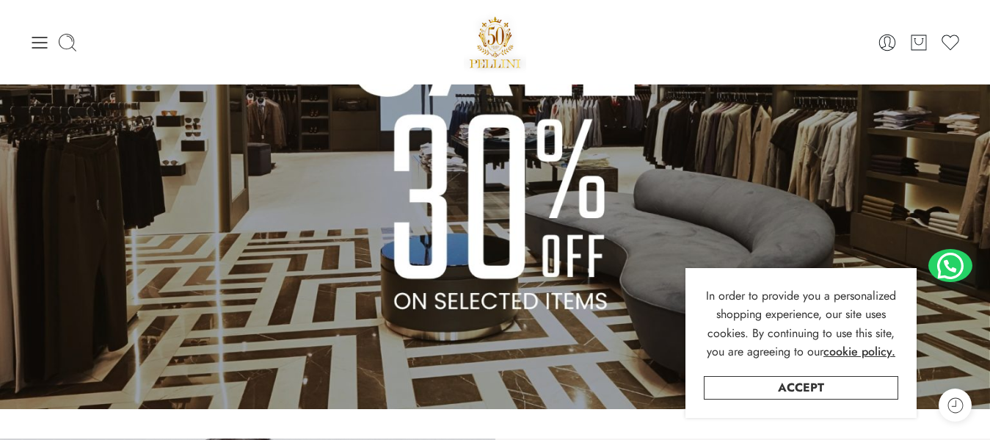
drag, startPoint x: 0, startPoint y: 0, endPoint x: 43, endPoint y: 45, distance: 62.8
click at [44, 45] on icon at bounding box center [39, 42] width 21 height 21
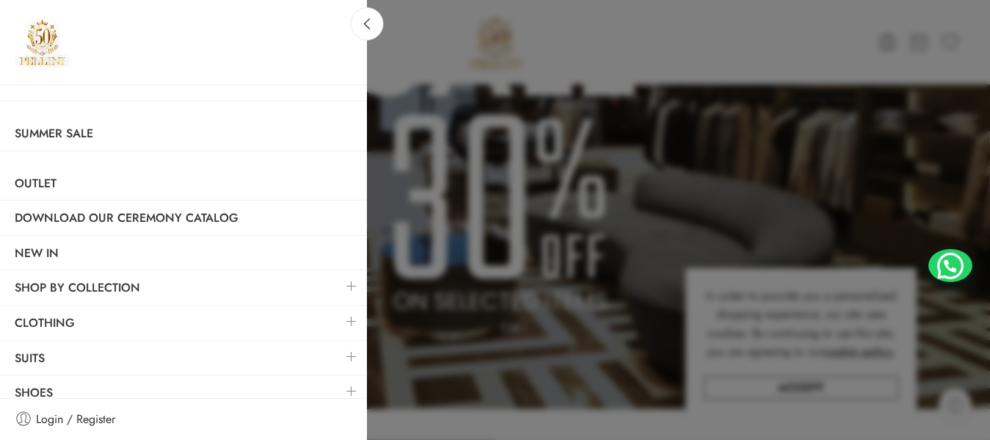
click at [41, 45] on h3 at bounding box center [183, 42] width 367 height 85
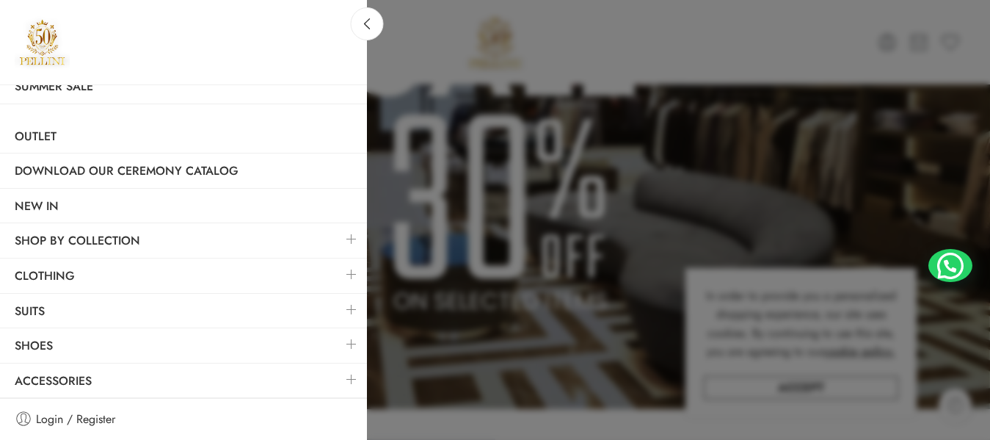
click at [347, 347] on link at bounding box center [351, 344] width 31 height 32
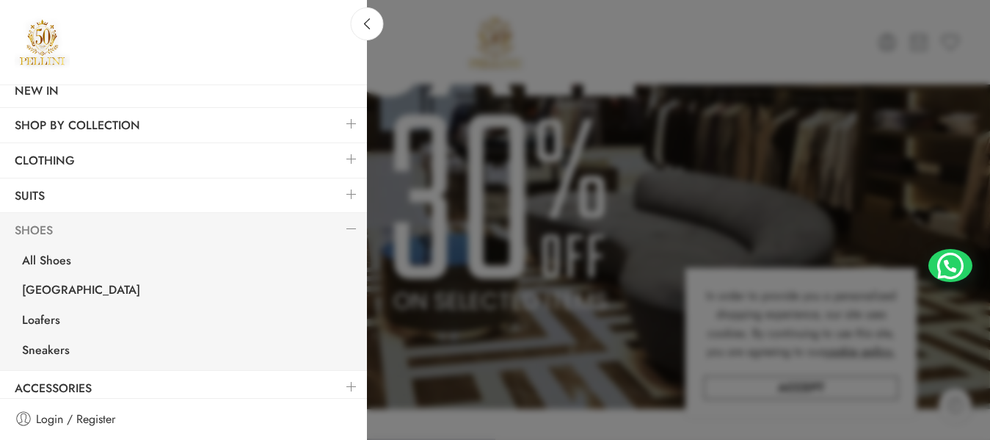
scroll to position [170, 0]
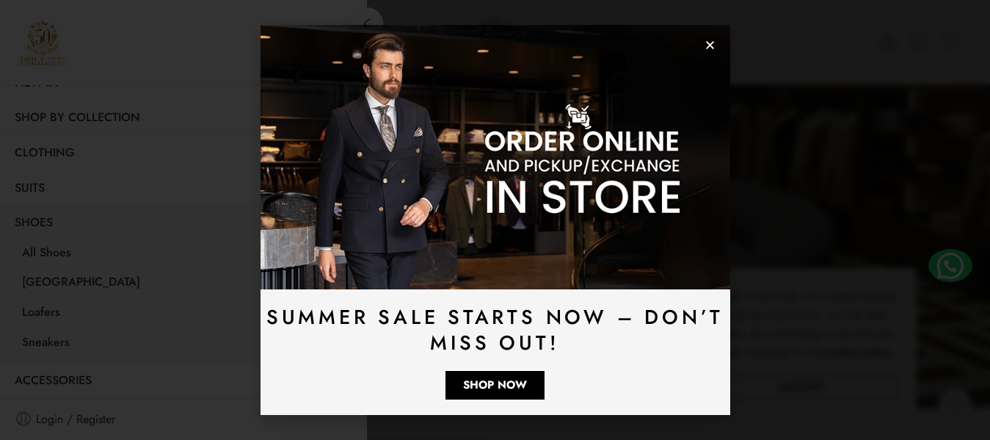
click at [710, 44] on use "Close" at bounding box center [710, 45] width 8 height 8
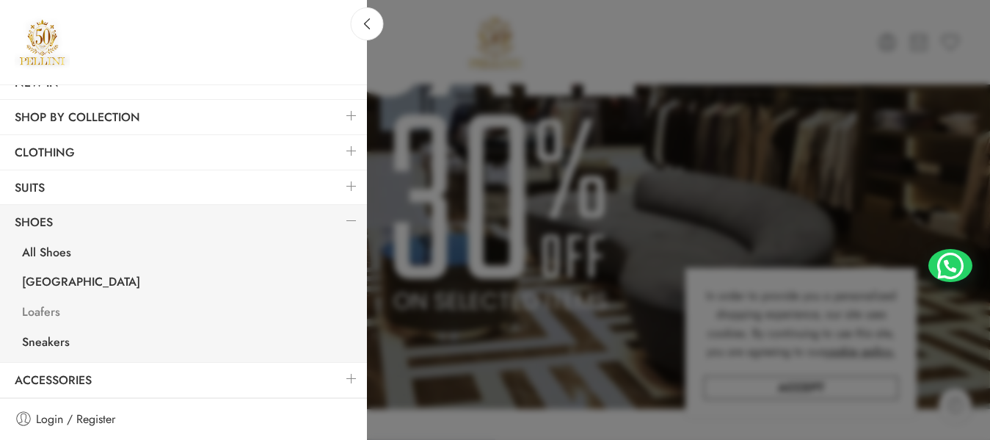
click at [34, 307] on link "Loafers" at bounding box center [187, 314] width 360 height 30
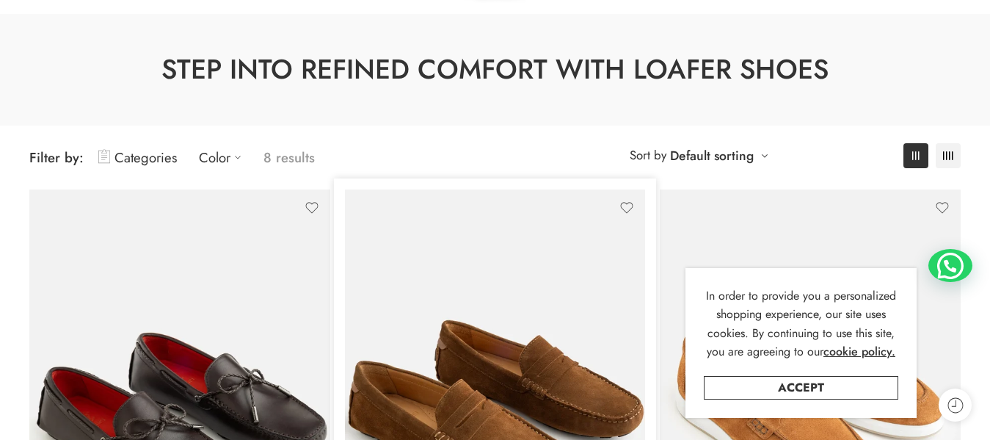
scroll to position [294, 0]
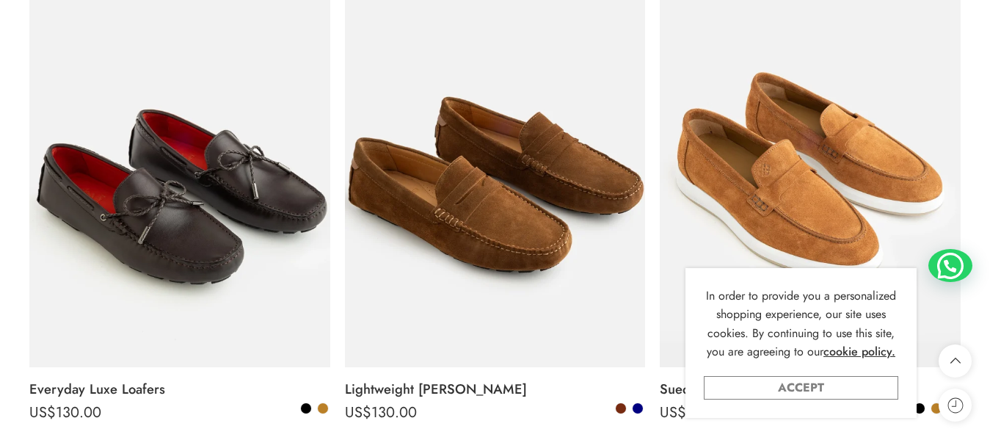
click at [795, 388] on link "Accept" at bounding box center [801, 387] width 194 height 23
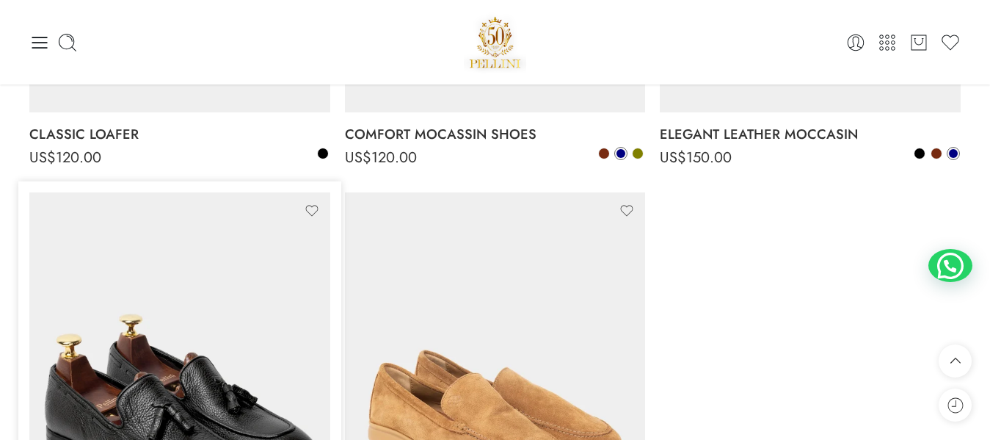
scroll to position [1027, 0]
